Goal: Find specific page/section: Find specific page/section

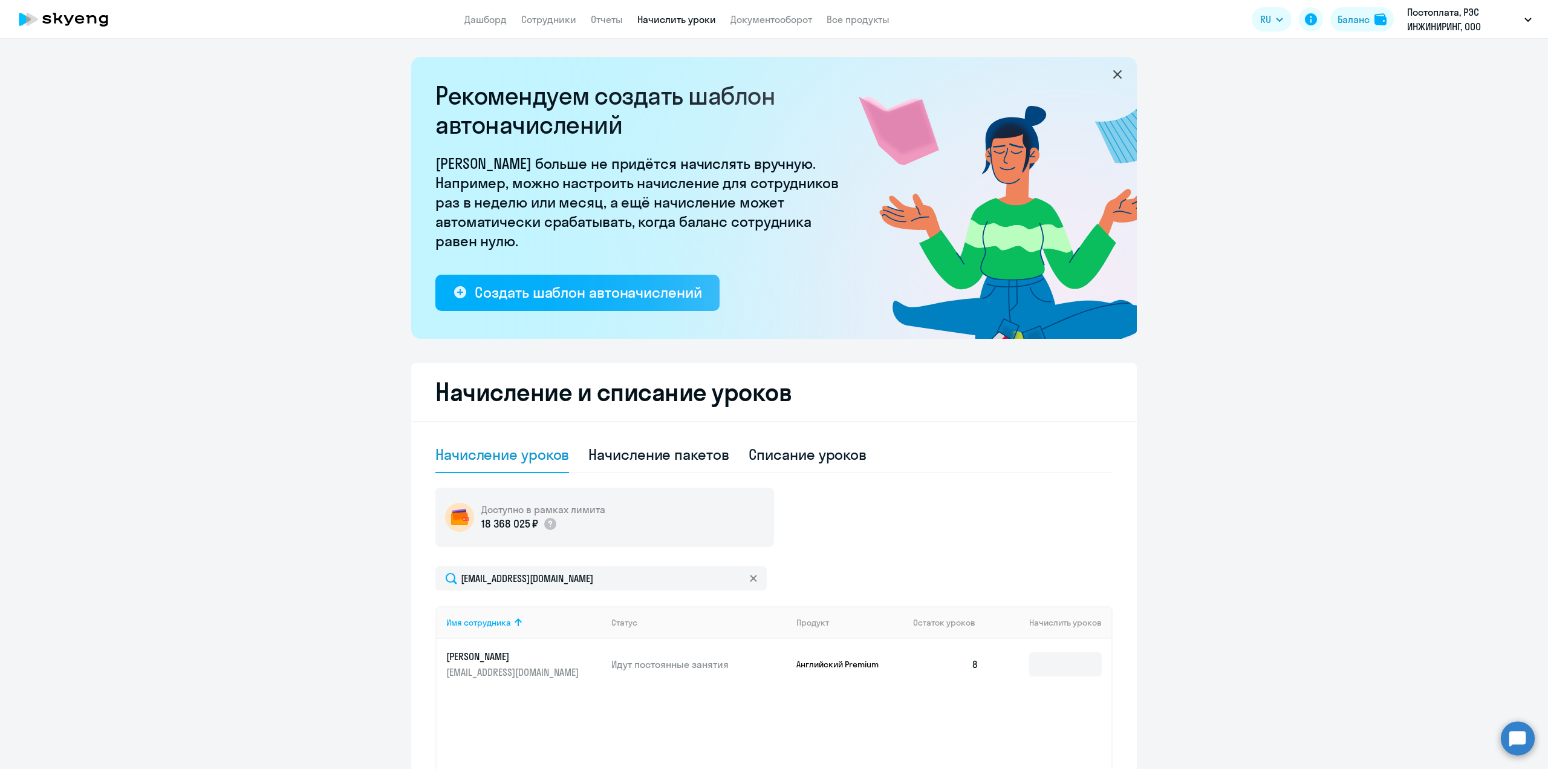
select select "10"
click at [546, 19] on link "Сотрудники" at bounding box center [548, 19] width 55 height 12
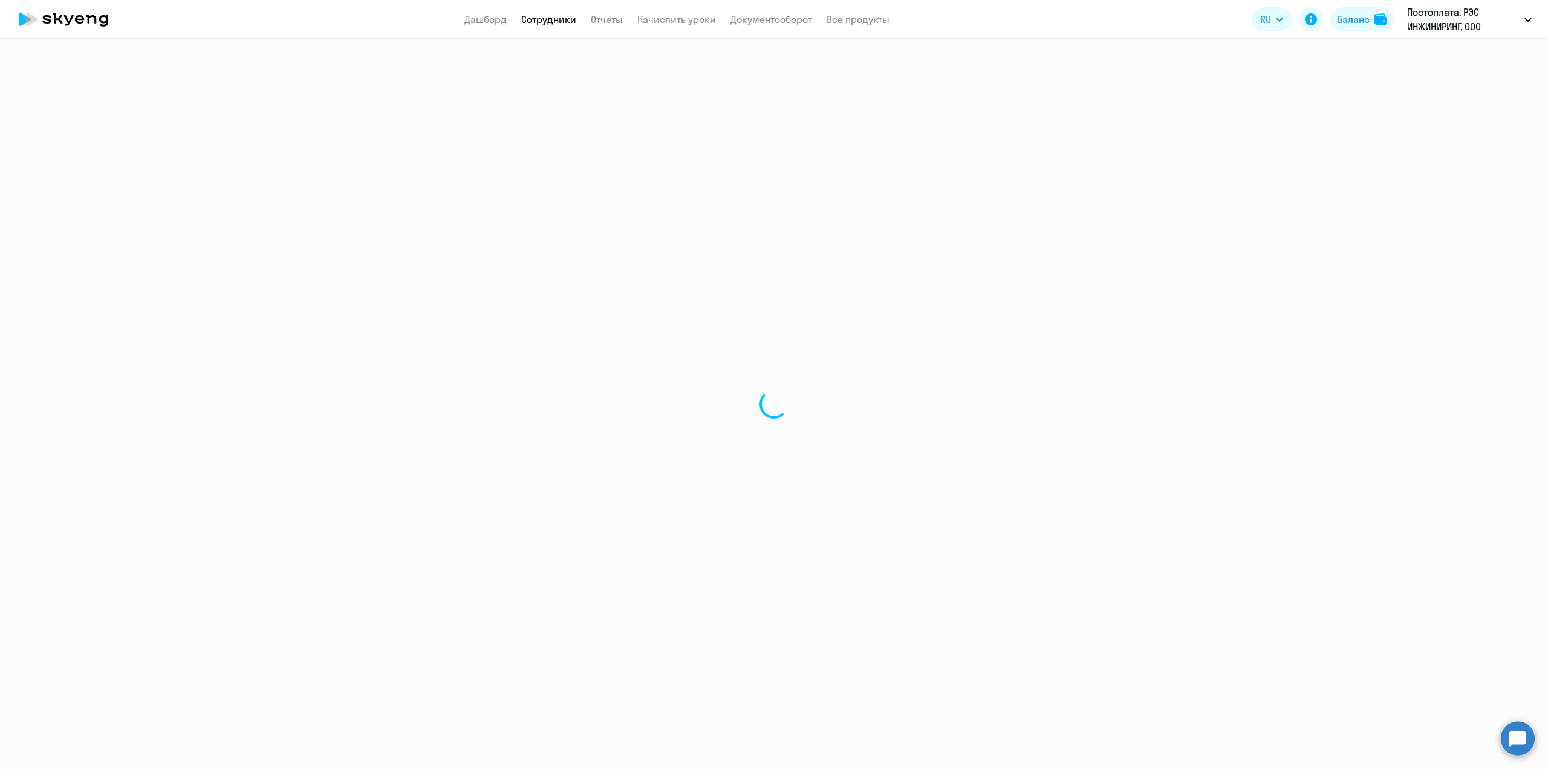
select select "30"
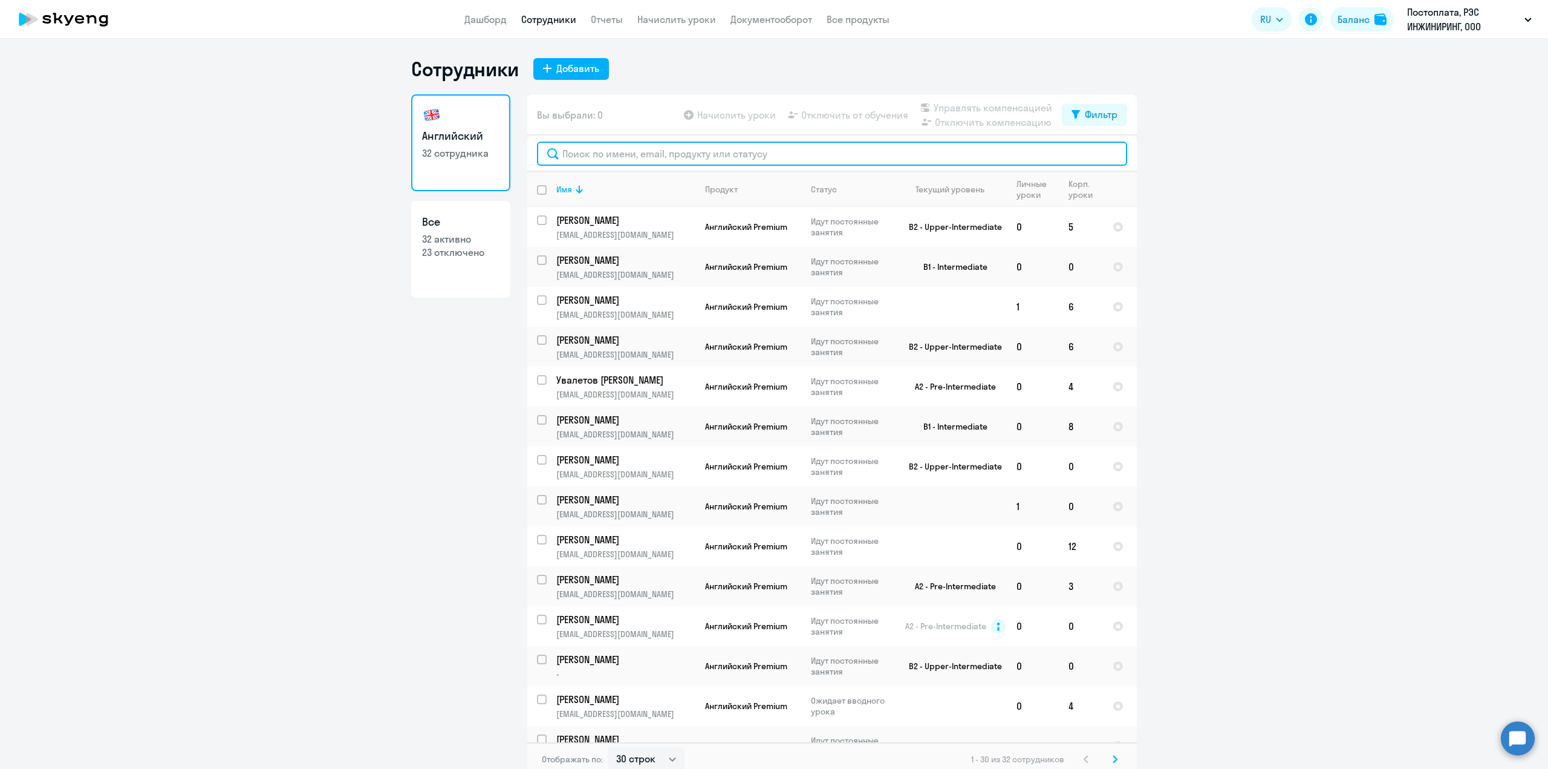
click at [618, 149] on input "text" at bounding box center [832, 154] width 590 height 24
select select "30"
click at [622, 673] on p "-" at bounding box center [625, 673] width 139 height 11
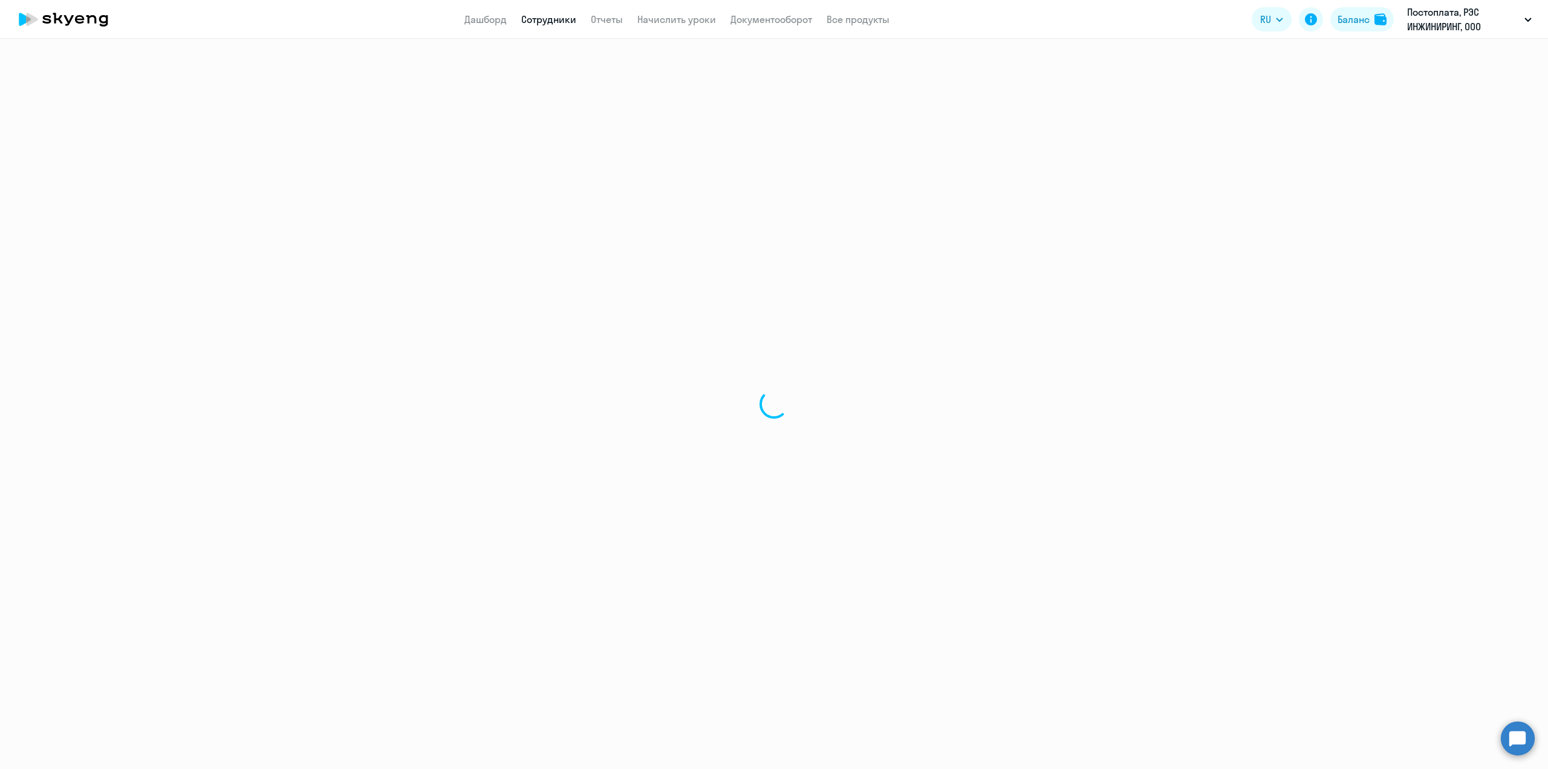
select select "english"
